Goal: Transaction & Acquisition: Purchase product/service

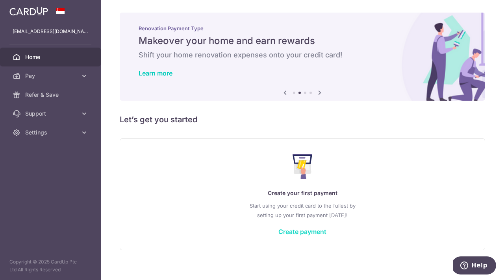
click at [302, 231] on link "Create payment" at bounding box center [302, 232] width 48 height 8
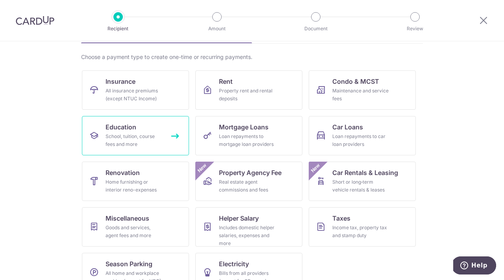
scroll to position [72, 0]
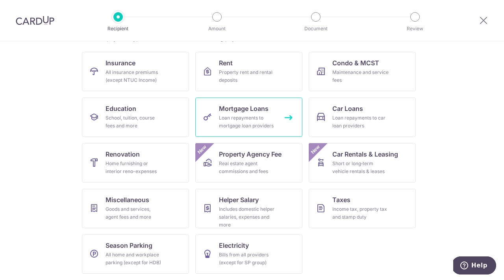
click at [243, 118] on div "Loan repayments to mortgage loan providers" at bounding box center [247, 122] width 57 height 16
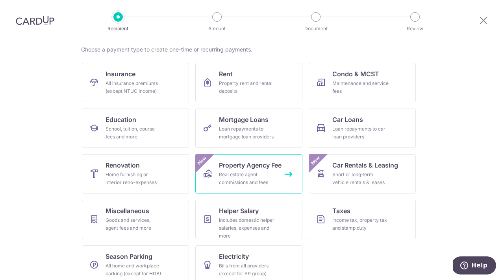
scroll to position [61, 0]
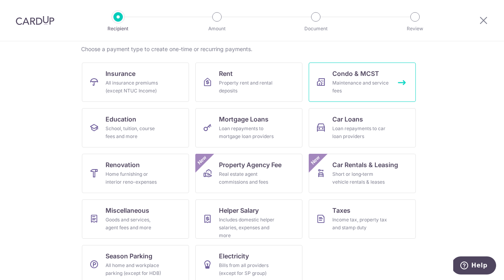
click at [358, 85] on div "Maintenance and service fees" at bounding box center [360, 87] width 57 height 16
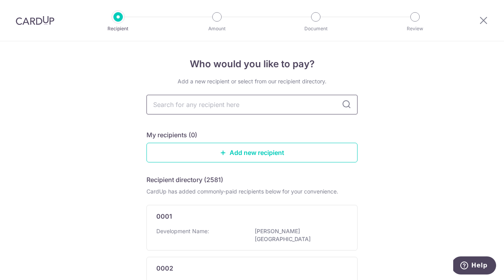
click at [172, 104] on input "text" at bounding box center [251, 105] width 211 height 20
type input "mcst1"
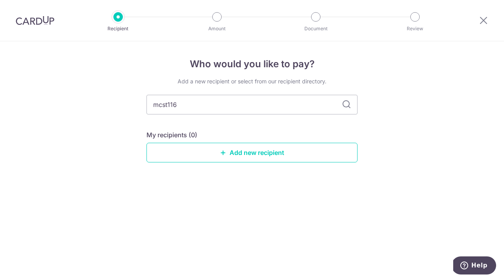
type input "mcst1166"
click at [347, 104] on icon at bounding box center [346, 104] width 9 height 9
click at [168, 106] on input "mcst1166" at bounding box center [251, 105] width 211 height 20
type input "mcst 1166"
click at [262, 154] on link "Add new recipient" at bounding box center [251, 153] width 211 height 20
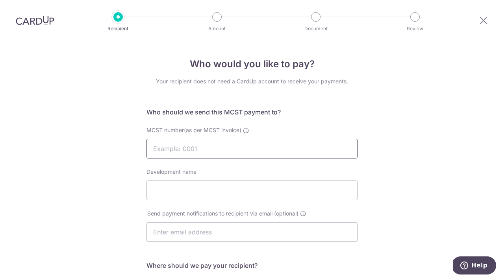
click at [180, 150] on input "MCST number(as per MCST invoice)" at bounding box center [251, 149] width 211 height 20
click at [156, 188] on input "Development name" at bounding box center [251, 191] width 211 height 20
type input "Mandarin Gardens"
click at [181, 238] on input "text" at bounding box center [251, 232] width 211 height 20
type input "devanshi_26@hotmail.com"
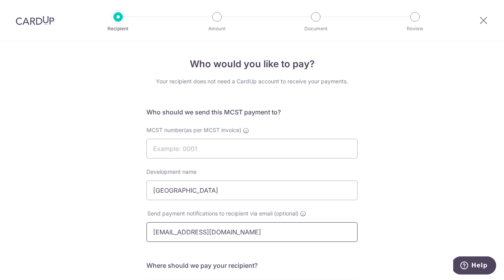
type input "Kiran"
type input "d"
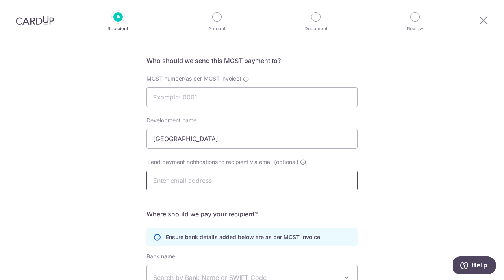
scroll to position [88, 0]
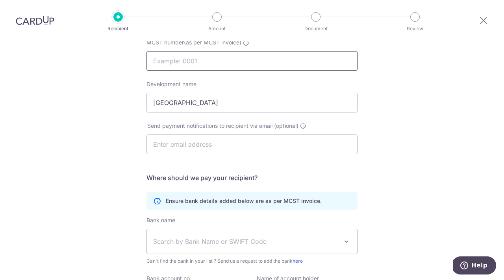
click at [164, 63] on input "MCST number(as per MCST invoice)" at bounding box center [251, 61] width 211 height 20
type input "MCST 1166"
click at [300, 143] on input "text" at bounding box center [251, 145] width 211 height 20
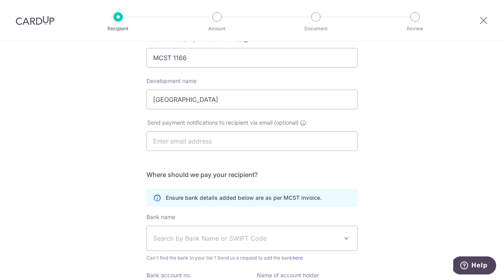
click at [355, 170] on h5 "Where should we pay your recipient?" at bounding box center [251, 174] width 211 height 9
click at [180, 144] on input "text" at bounding box center [251, 141] width 211 height 20
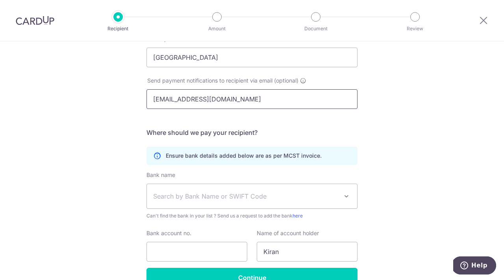
scroll to position [135, 0]
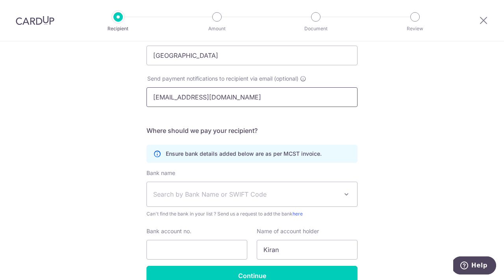
type input "deshpande_kiran@hotmail.com"
click at [212, 198] on span "Search by Bank Name or SWIFT Code" at bounding box center [245, 194] width 185 height 9
click at [194, 196] on span "Search by Bank Name or SWIFT Code" at bounding box center [245, 194] width 185 height 9
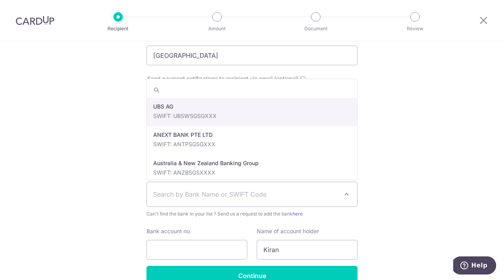
click at [162, 196] on span "Search by Bank Name or SWIFT Code" at bounding box center [245, 194] width 185 height 9
type input "Citi"
click at [102, 116] on div "Who would you like to pay? Your recipient does not need a CardUp account to rec…" at bounding box center [252, 114] width 504 height 416
click at [169, 191] on span "Search by Bank Name or SWIFT Code" at bounding box center [245, 194] width 185 height 9
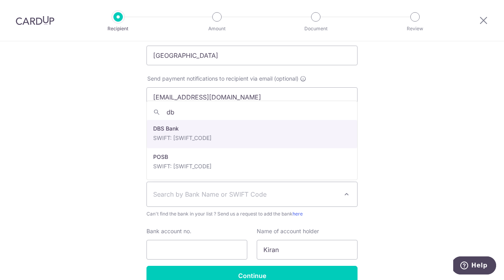
type input "db"
select select "6"
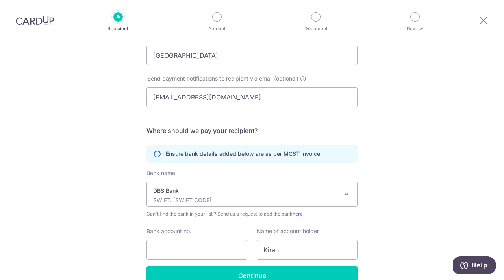
scroll to position [178, 0]
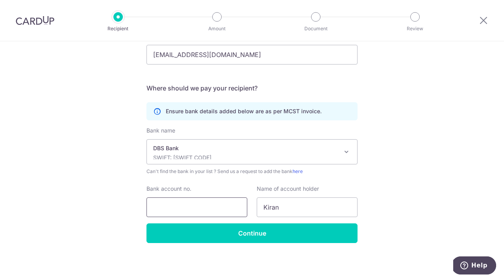
click at [170, 208] on input "Bank account no." at bounding box center [196, 208] width 101 height 20
paste input "0279016523"
type input "0279016523"
drag, startPoint x: 281, startPoint y: 209, endPoint x: 218, endPoint y: 208, distance: 63.4
click at [218, 208] on div "Bank account no. 0279016523 Name of account holder Kiran" at bounding box center [252, 201] width 220 height 32
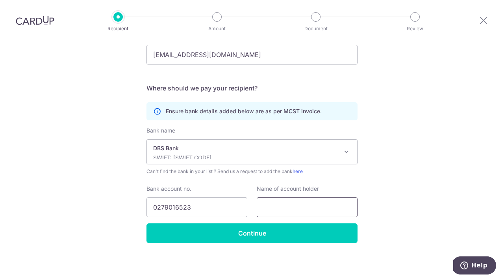
click at [266, 206] on input "text" at bounding box center [307, 208] width 101 height 20
paste input "THE MANAGEMENT CORPORATION S.T. PLAN NO. 1166"
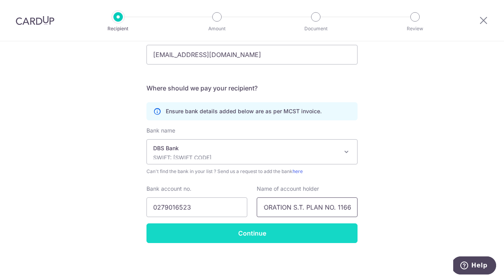
type input "THE MANAGEMENT CORPORATION S.T. PLAN NO. 1166"
click at [251, 235] on input "Continue" at bounding box center [251, 234] width 211 height 20
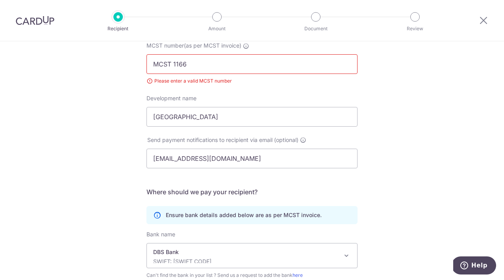
scroll to position [76, 0]
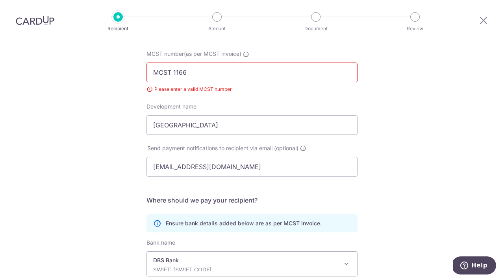
click at [199, 75] on input "MCST 1166" at bounding box center [251, 73] width 211 height 20
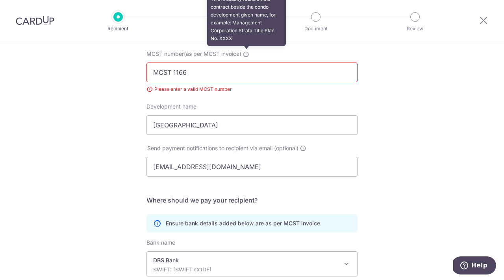
click at [248, 55] on icon at bounding box center [246, 54] width 6 height 6
click at [248, 63] on input "MCST 1166" at bounding box center [251, 73] width 211 height 20
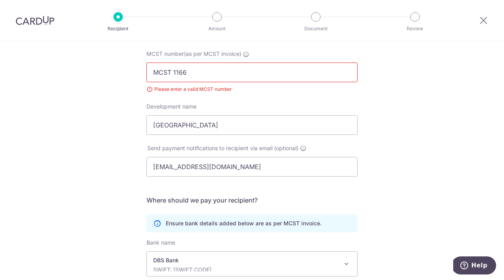
click at [173, 72] on input "MCST 1166" at bounding box center [251, 73] width 211 height 20
drag, startPoint x: 173, startPoint y: 72, endPoint x: 136, endPoint y: 72, distance: 37.0
click at [136, 72] on div "Who would you like to pay? Your recipient does not need a CardUp account to rec…" at bounding box center [252, 179] width 504 height 428
type input "1166"
click at [325, 107] on div "Development name Mandarin Gardens" at bounding box center [251, 119] width 211 height 32
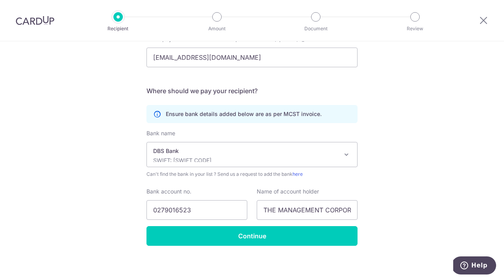
scroll to position [189, 0]
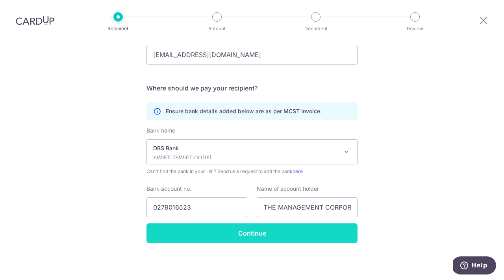
click at [253, 233] on input "Continue" at bounding box center [251, 234] width 211 height 20
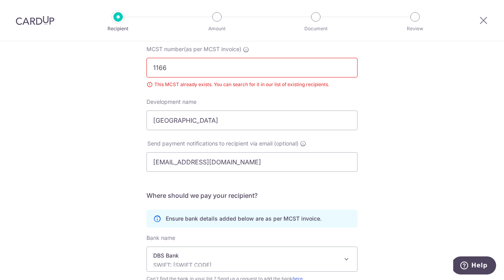
scroll to position [30, 0]
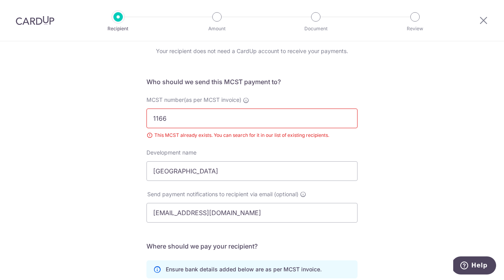
click at [186, 122] on input "1166" at bounding box center [251, 119] width 211 height 20
type input "1166"
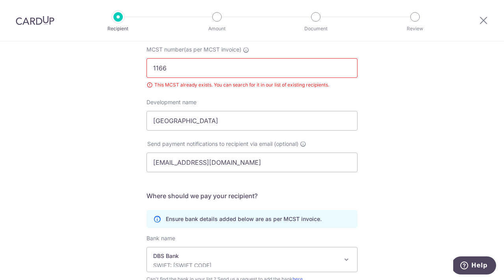
scroll to position [80, 0]
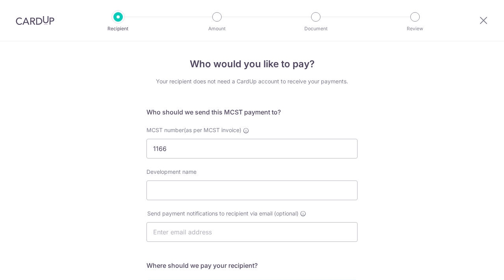
select select "6"
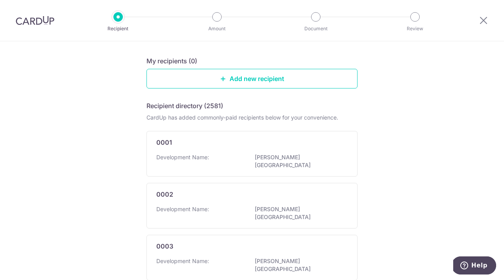
scroll to position [6, 0]
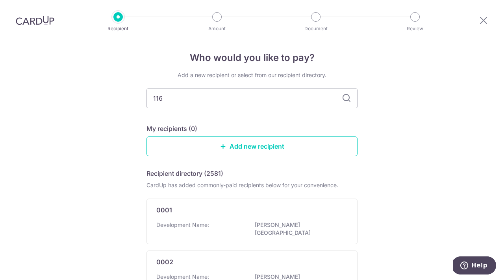
type input "1166"
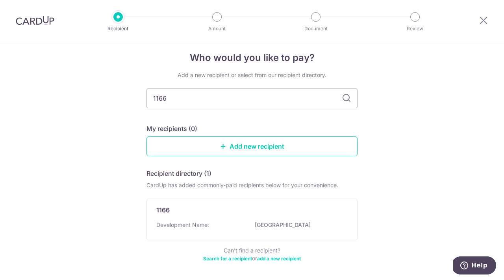
click at [346, 99] on icon at bounding box center [346, 98] width 9 height 9
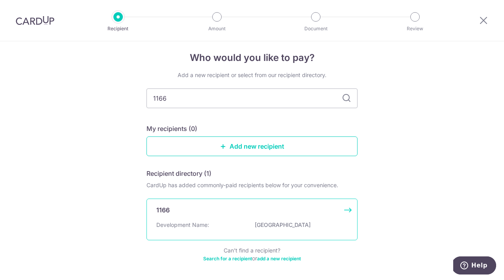
click at [189, 224] on p "Development Name:" at bounding box center [182, 225] width 53 height 8
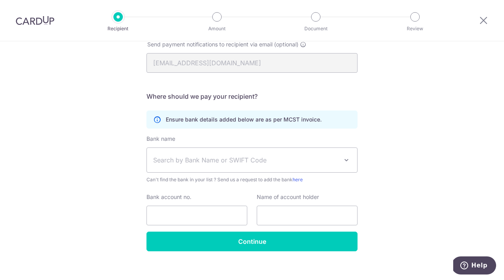
scroll to position [177, 0]
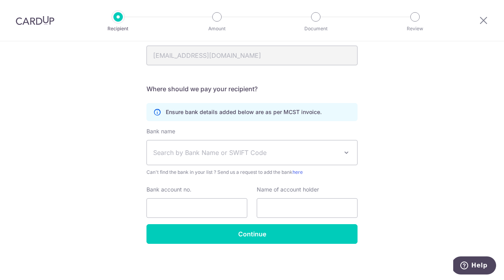
click at [184, 155] on span "Search by Bank Name or SWIFT Code" at bounding box center [245, 152] width 185 height 9
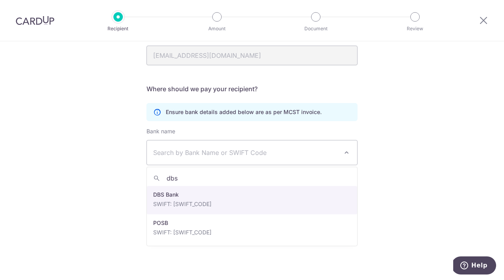
type input "dbs"
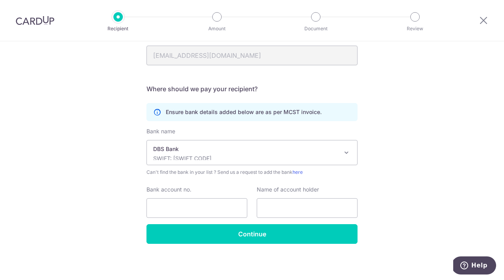
select select "6"
click at [161, 211] on input "Bank account no." at bounding box center [196, 208] width 101 height 20
paste input "THE MANAGEMENT CORPORATION S.T. PLAN NO. 1166"
type input "THE MANAGEMENT CORPORATION S.T. PLAN NO. 1166"
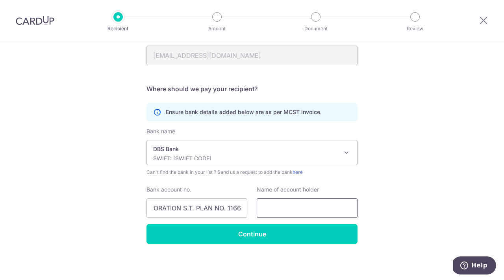
click at [276, 206] on input "text" at bounding box center [307, 208] width 101 height 20
drag, startPoint x: 154, startPoint y: 208, endPoint x: 258, endPoint y: 210, distance: 103.9
click at [258, 210] on div "Bank account no. THE MANAGEMENT CORPORATION S.T. PLAN NO. 1166 Name of account …" at bounding box center [252, 202] width 220 height 32
click at [276, 214] on input "text" at bounding box center [307, 208] width 101 height 20
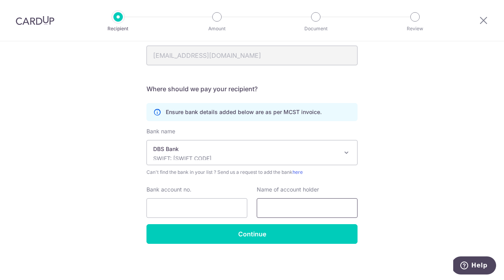
paste input "THE MANAGEMENT CORPORATION S.T. PLAN NO. 1166"
type input "THE MANAGEMENT CORPORATION S.T. PLAN NO. 1166"
click at [154, 212] on input "Bank account no." at bounding box center [196, 208] width 101 height 20
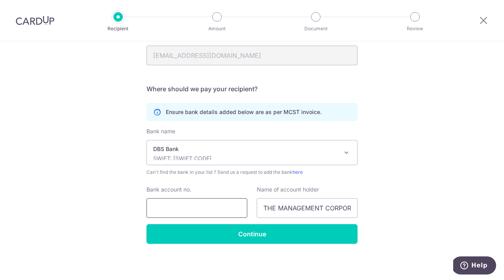
paste input "0279016523"
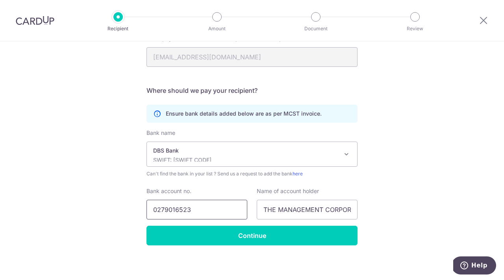
scroll to position [178, 0]
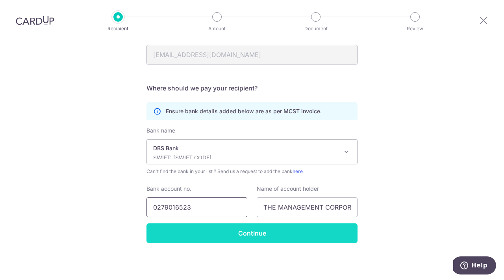
type input "0279016523"
click at [250, 233] on input "Continue" at bounding box center [251, 234] width 211 height 20
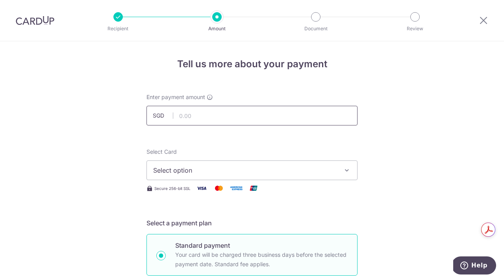
click at [182, 117] on input "text" at bounding box center [251, 116] width 211 height 20
type input "1,046.40"
click at [181, 173] on span "Select option" at bounding box center [244, 170] width 183 height 9
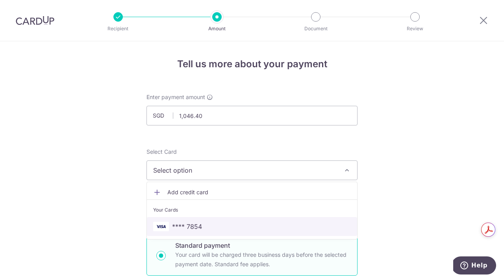
click at [194, 227] on span "**** 7854" at bounding box center [187, 226] width 30 height 9
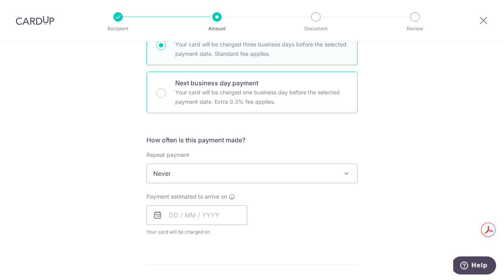
scroll to position [223, 0]
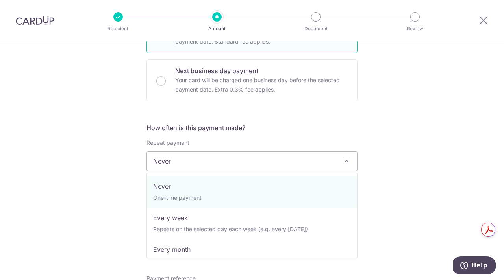
click at [346, 161] on span at bounding box center [346, 161] width 9 height 9
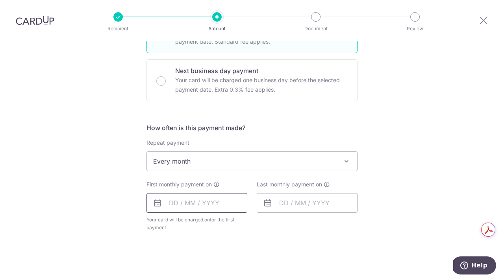
click at [195, 207] on input "text" at bounding box center [196, 203] width 101 height 20
click at [347, 162] on span at bounding box center [346, 161] width 9 height 9
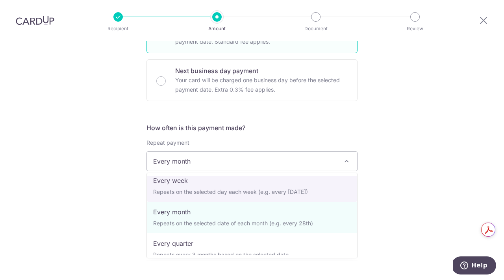
scroll to position [41, 0]
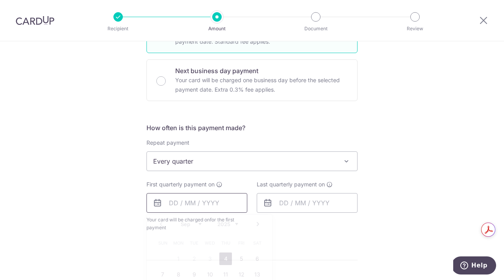
click at [173, 202] on input "text" at bounding box center [196, 203] width 101 height 20
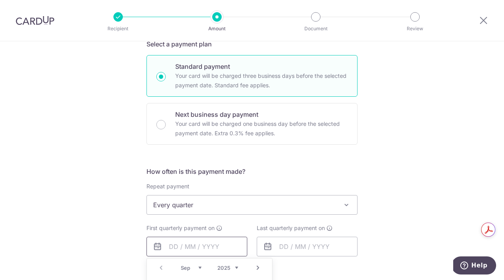
scroll to position [185, 0]
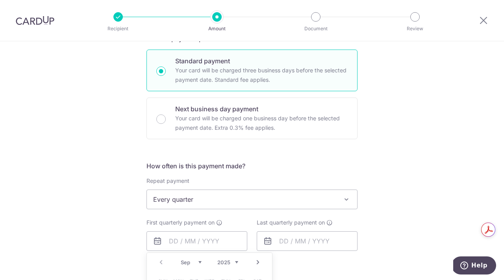
click at [348, 199] on span at bounding box center [346, 199] width 9 height 9
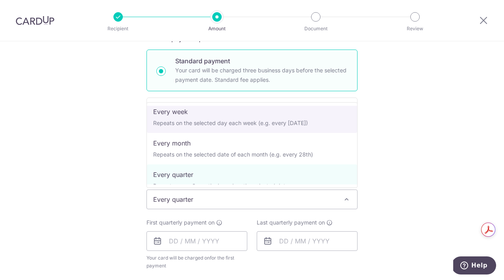
scroll to position [0, 0]
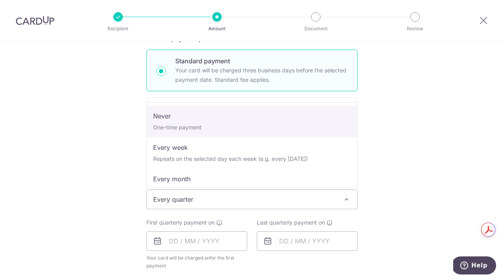
select select "1"
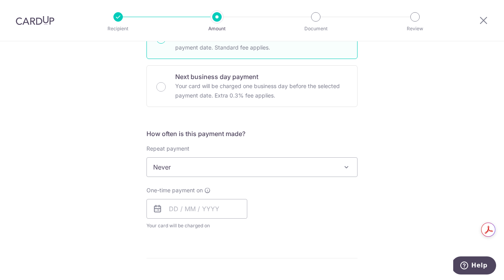
scroll to position [221, 0]
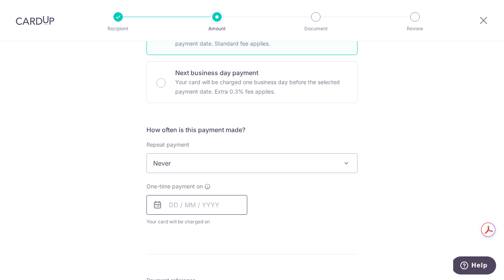
click at [183, 207] on input "text" at bounding box center [196, 205] width 101 height 20
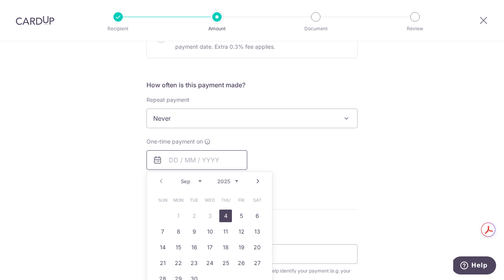
scroll to position [269, 0]
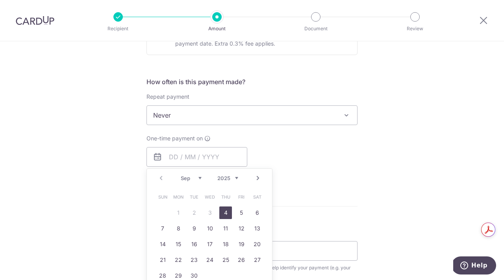
click at [225, 215] on link "4" at bounding box center [225, 213] width 13 height 13
type input "[DATE]"
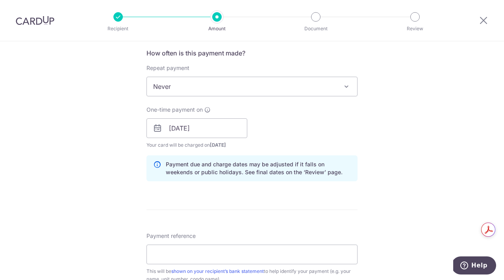
scroll to position [304, 0]
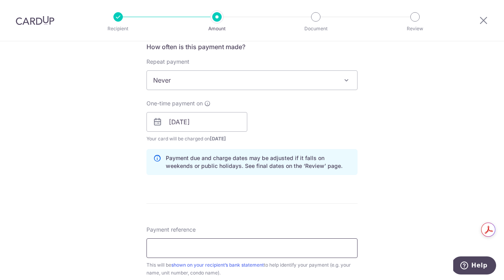
click at [162, 250] on input "Payment reference" at bounding box center [251, 249] width 211 height 20
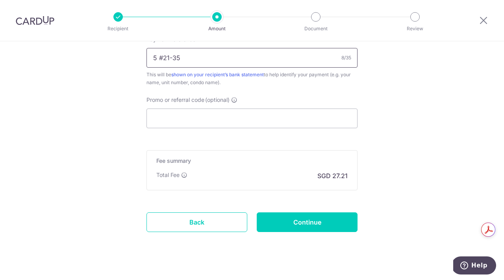
scroll to position [503, 0]
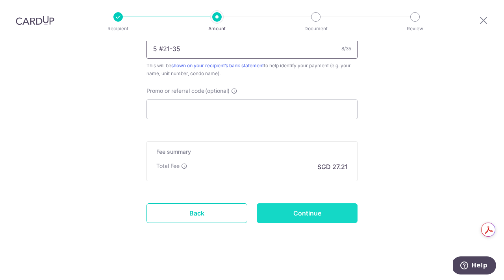
type input "5 #21-35"
click at [301, 213] on input "Continue" at bounding box center [307, 214] width 101 height 20
type input "Create Schedule"
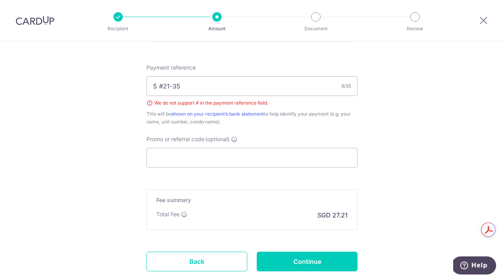
scroll to position [466, 0]
click at [164, 87] on input "5 #21-35" at bounding box center [251, 87] width 211 height 20
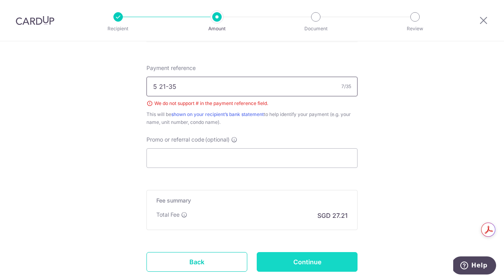
type input "5 21-35"
click at [303, 263] on input "Continue" at bounding box center [307, 262] width 101 height 20
type input "Create Schedule"
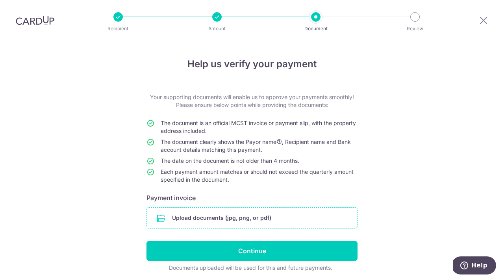
click at [196, 217] on input "file" at bounding box center [252, 218] width 210 height 20
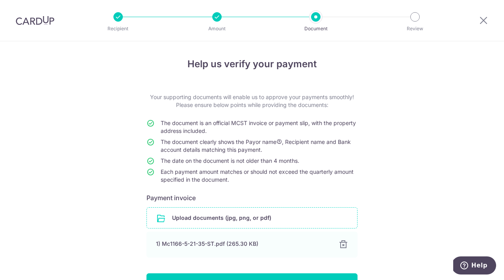
scroll to position [61, 0]
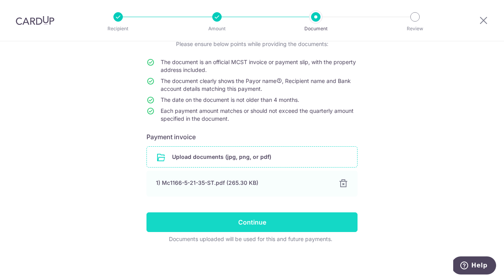
click at [252, 222] on input "Continue" at bounding box center [251, 223] width 211 height 20
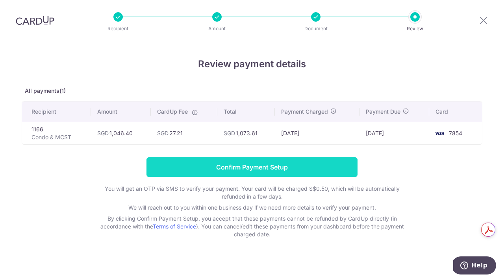
click at [258, 167] on input "Confirm Payment Setup" at bounding box center [251, 167] width 211 height 20
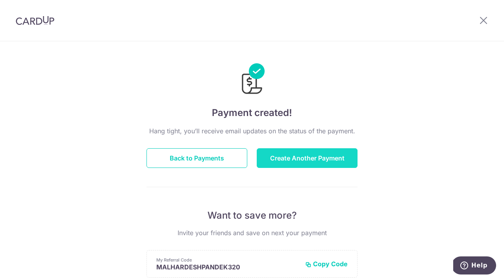
click at [298, 159] on button "Create Another Payment" at bounding box center [307, 158] width 101 height 20
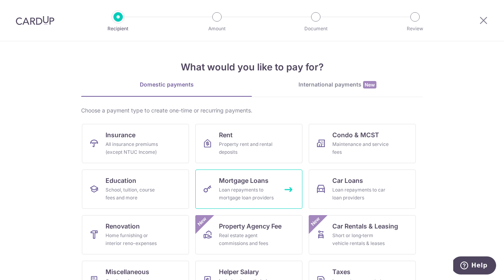
click at [259, 191] on div "Loan repayments to mortgage loan providers" at bounding box center [247, 194] width 57 height 16
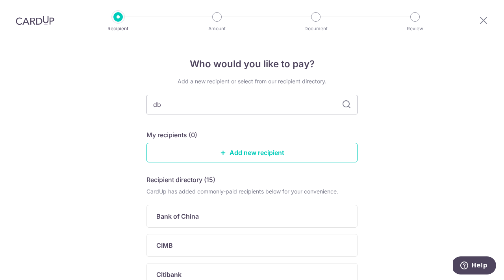
type input "dbs"
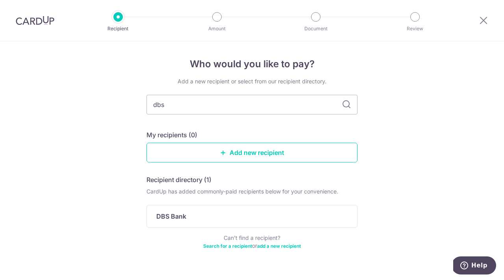
click at [346, 105] on icon at bounding box center [346, 104] width 9 height 9
click at [226, 109] on input "dbs" at bounding box center [251, 105] width 211 height 20
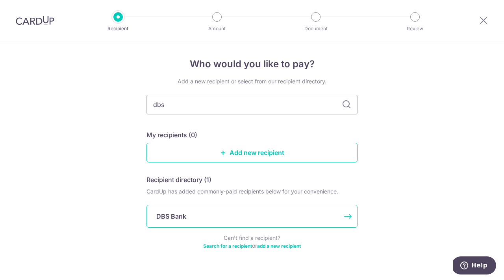
click at [176, 217] on p "DBS Bank" at bounding box center [171, 216] width 30 height 9
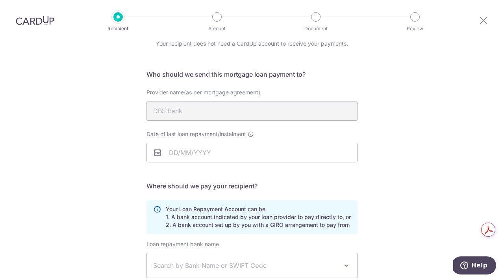
scroll to position [40, 0]
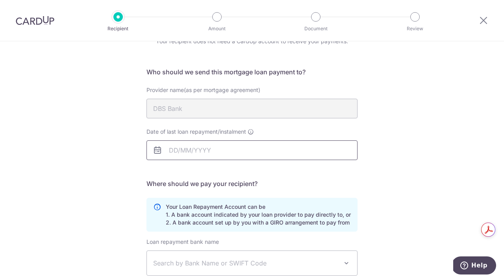
click at [234, 152] on input "Date of last loan repayment/instalment" at bounding box center [251, 151] width 211 height 20
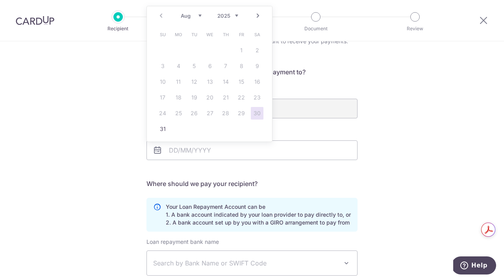
click at [258, 17] on link "Next" at bounding box center [257, 15] width 9 height 9
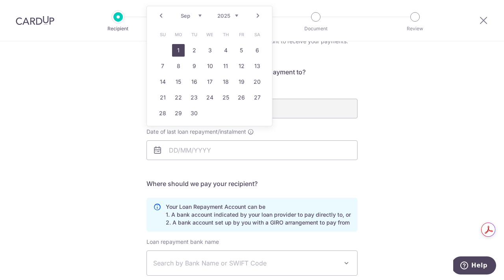
click at [175, 49] on link "1" at bounding box center [178, 50] width 13 height 13
type input "01/09/2025"
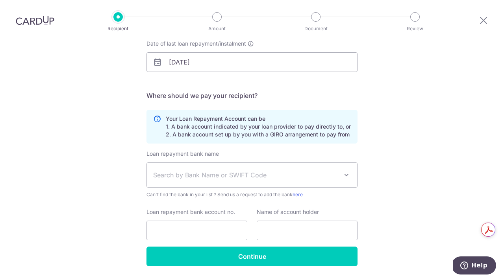
scroll to position [133, 0]
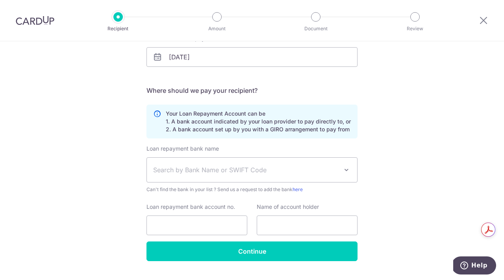
click at [178, 172] on span "Search by Bank Name or SWIFT Code" at bounding box center [245, 169] width 185 height 9
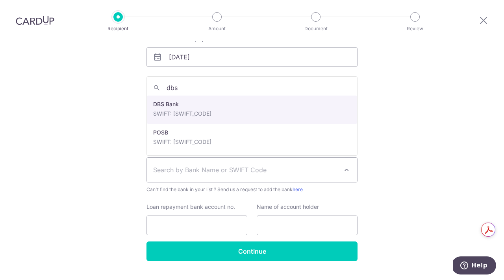
type input "dbs"
select select "6"
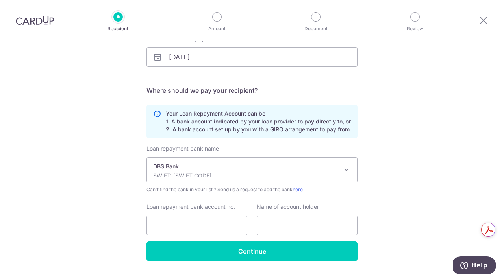
scroll to position [152, 0]
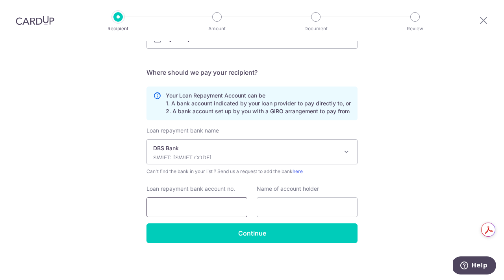
click at [161, 208] on input "Loan repayment bank account no." at bounding box center [196, 208] width 101 height 20
paste input "0010635328"
type input "0010635328"
click at [272, 212] on input "text" at bounding box center [307, 208] width 101 height 20
type input "KIRAN MALHAR DESHPANDE"
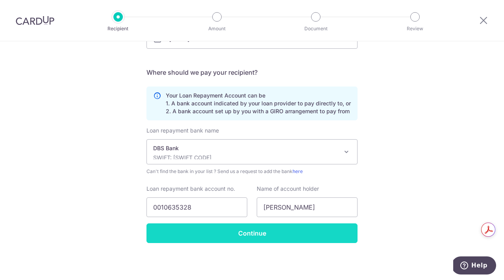
click at [248, 232] on input "Continue" at bounding box center [251, 234] width 211 height 20
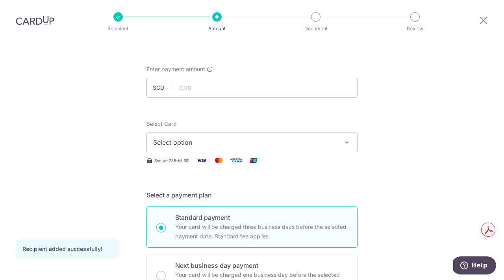
scroll to position [29, 0]
click at [192, 91] on input "text" at bounding box center [251, 87] width 211 height 20
type input "4,967.00"
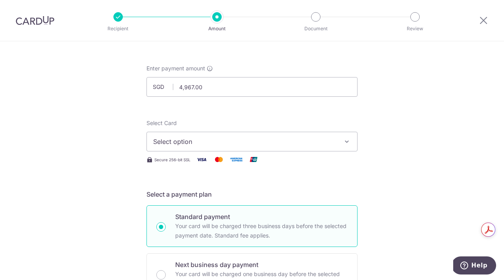
click at [194, 143] on span "Select option" at bounding box center [244, 141] width 183 height 9
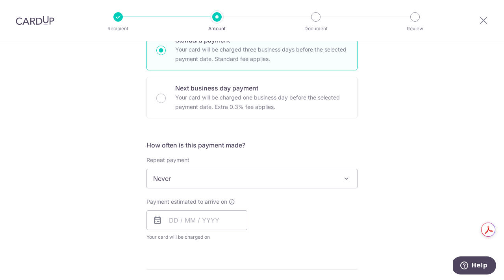
scroll to position [206, 0]
click at [347, 176] on span at bounding box center [346, 178] width 9 height 9
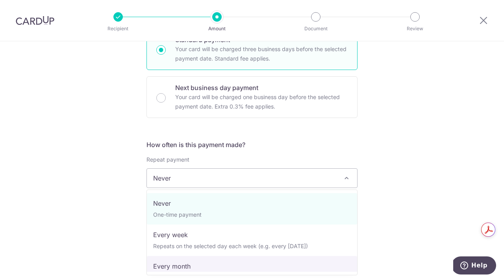
select select "3"
type input "[DATE]"
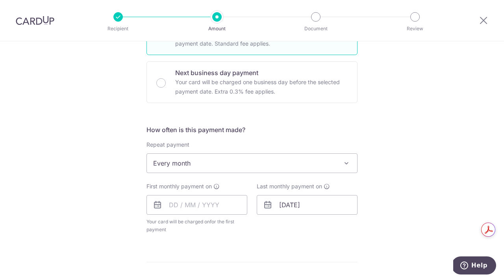
scroll to position [224, 0]
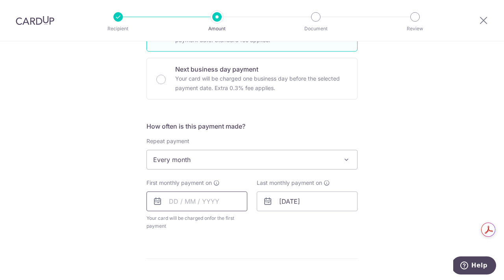
click at [183, 204] on input "text" at bounding box center [196, 202] width 101 height 20
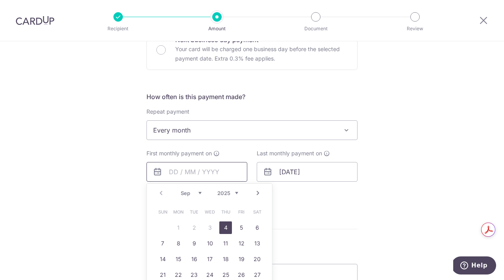
scroll to position [256, 0]
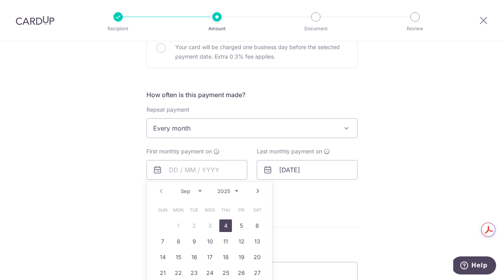
click at [226, 228] on link "4" at bounding box center [225, 226] width 13 height 13
type input "[DATE]"
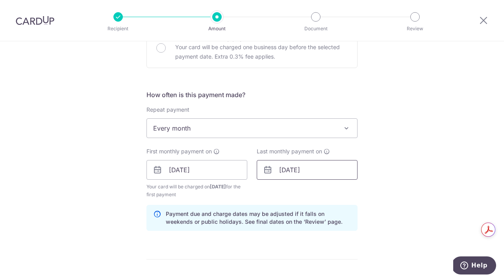
click at [303, 174] on input "[DATE]" at bounding box center [307, 170] width 101 height 20
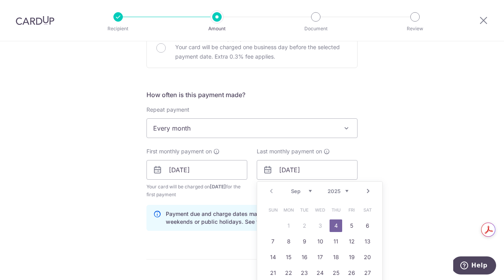
click at [310, 192] on select "Sep Oct Nov Dec" at bounding box center [301, 191] width 21 height 6
click at [290, 227] on link "1" at bounding box center [288, 226] width 13 height 13
type input "[DATE]"
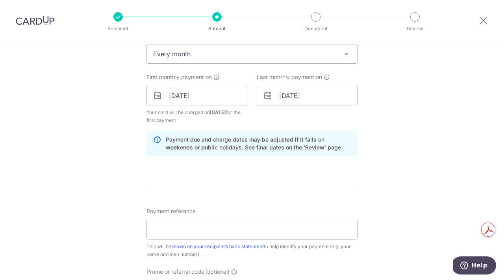
scroll to position [336, 0]
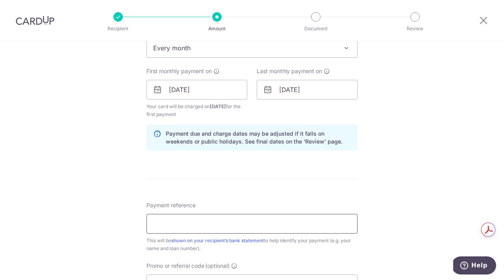
click at [164, 224] on input "Payment reference" at bounding box center [251, 224] width 211 height 20
paste input "[PHONE_NUMBER]"
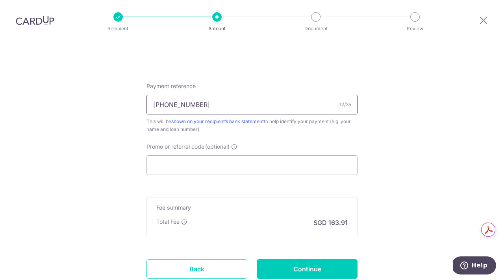
scroll to position [475, 0]
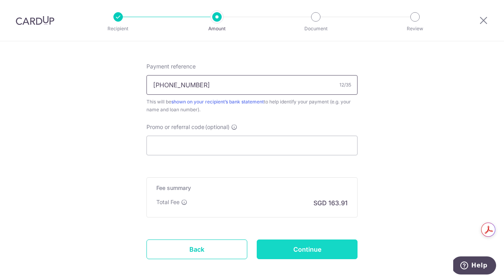
type input "[PHONE_NUMBER]"
click at [306, 252] on input "Continue" at bounding box center [307, 250] width 101 height 20
type input "Create Schedule"
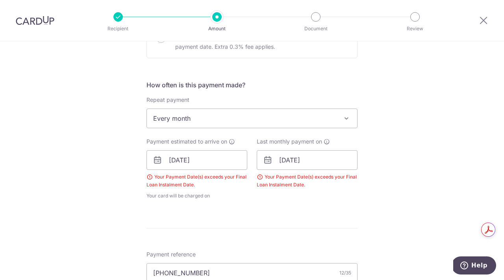
scroll to position [300, 0]
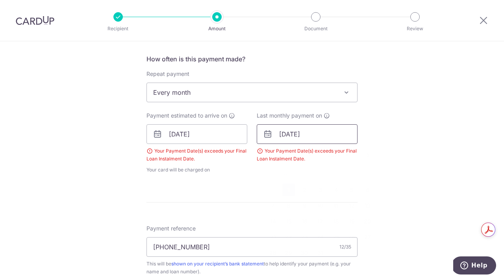
click at [310, 137] on input "[DATE]" at bounding box center [307, 134] width 101 height 20
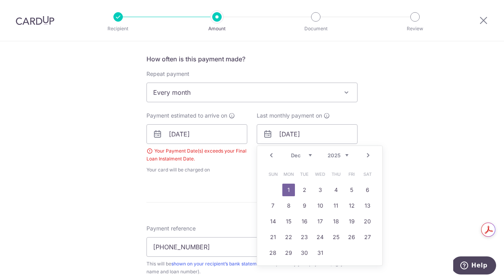
click at [346, 155] on select "2025 2026 2027 2028 2029 2030 2031 2032 2033 2034 2035" at bounding box center [338, 155] width 21 height 6
click at [391, 124] on div "Tell us more about your payment Enter payment amount SGD 4,967.00 4967.00 Selec…" at bounding box center [252, 111] width 504 height 739
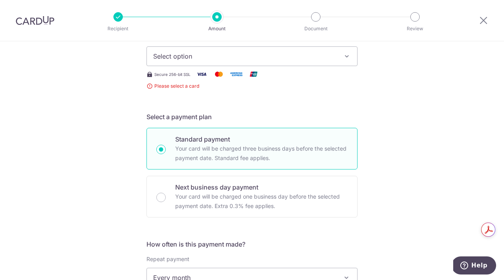
scroll to position [102, 0]
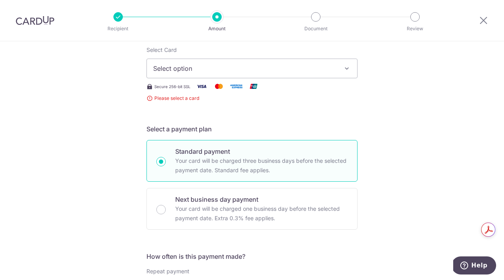
click at [347, 70] on icon "button" at bounding box center [347, 69] width 8 height 8
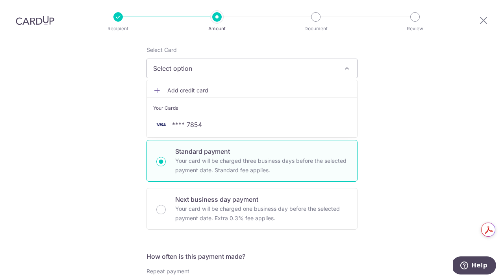
click at [187, 128] on span "**** 7854" at bounding box center [187, 124] width 30 height 9
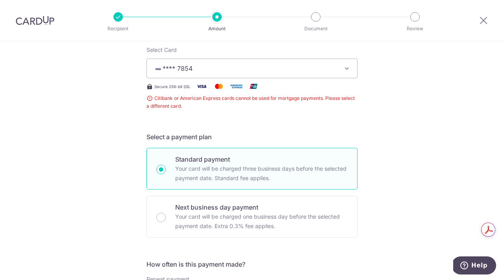
click at [348, 69] on icon "button" at bounding box center [347, 69] width 8 height 8
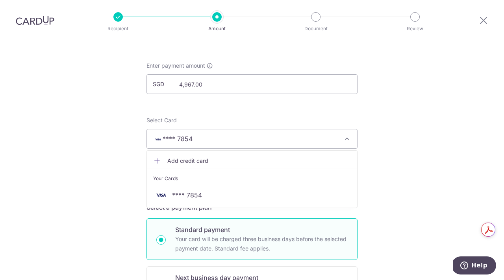
scroll to position [29, 0]
